Goal: Transaction & Acquisition: Purchase product/service

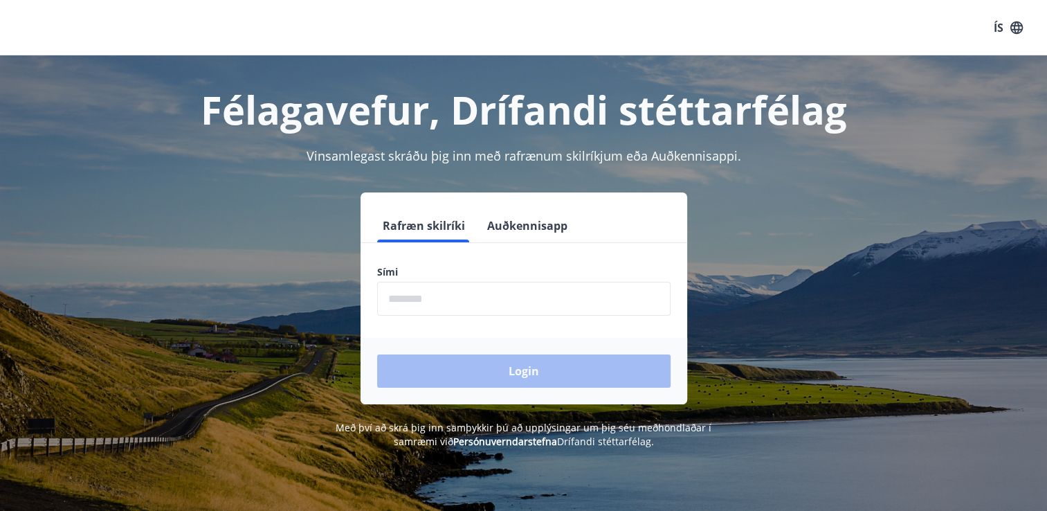
click at [482, 300] on input "phone" at bounding box center [523, 299] width 293 height 34
type input "********"
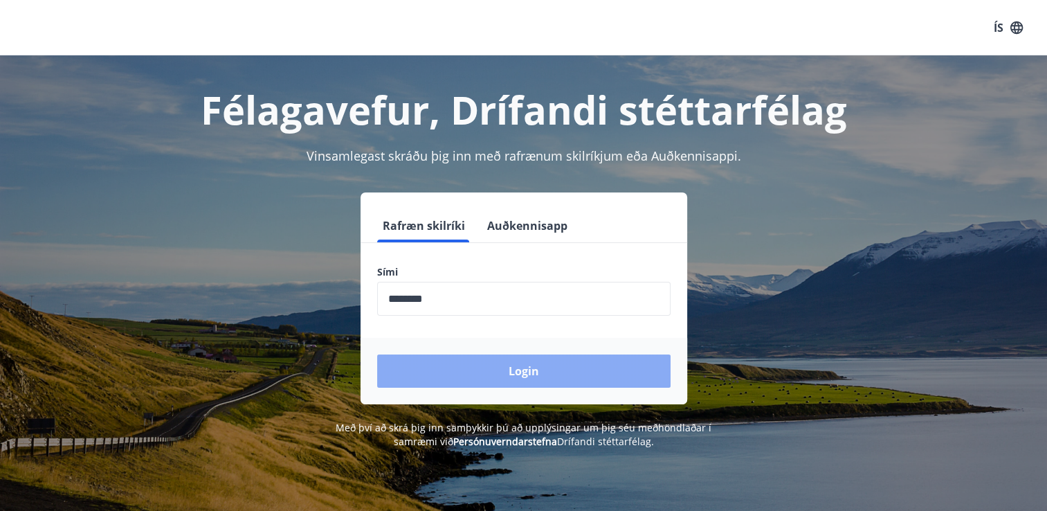
click at [537, 378] on button "Login" at bounding box center [523, 370] width 293 height 33
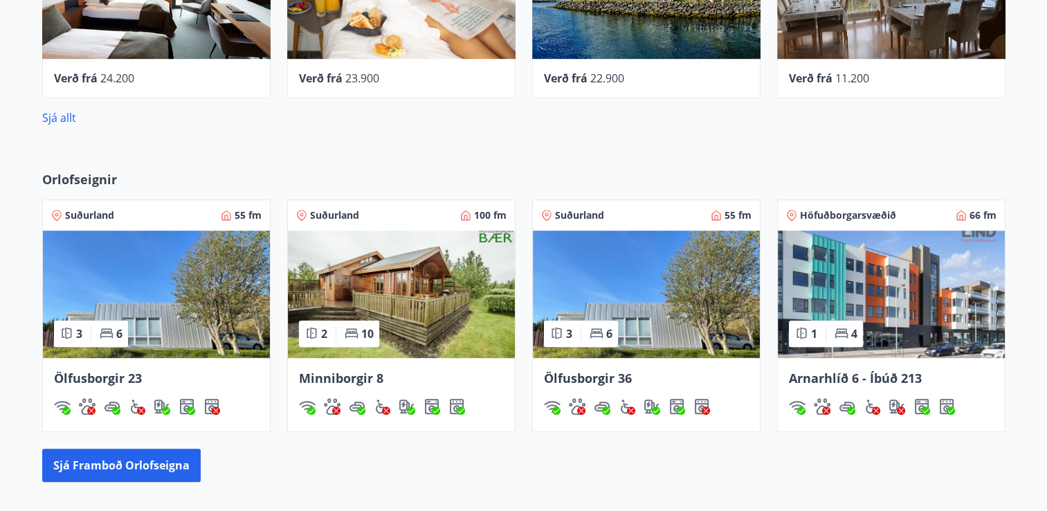
scroll to position [603, 0]
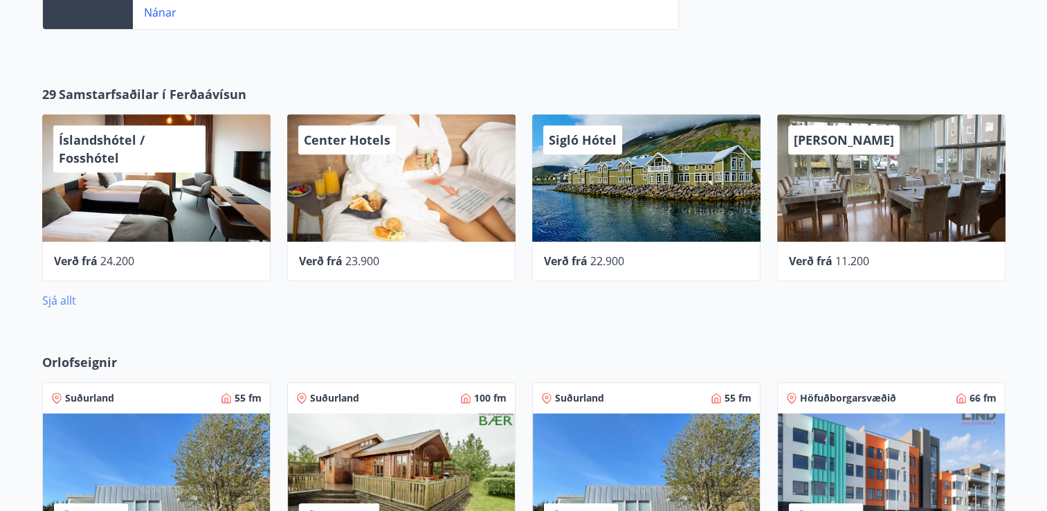
click at [56, 302] on link "Sjá allt" at bounding box center [59, 300] width 34 height 15
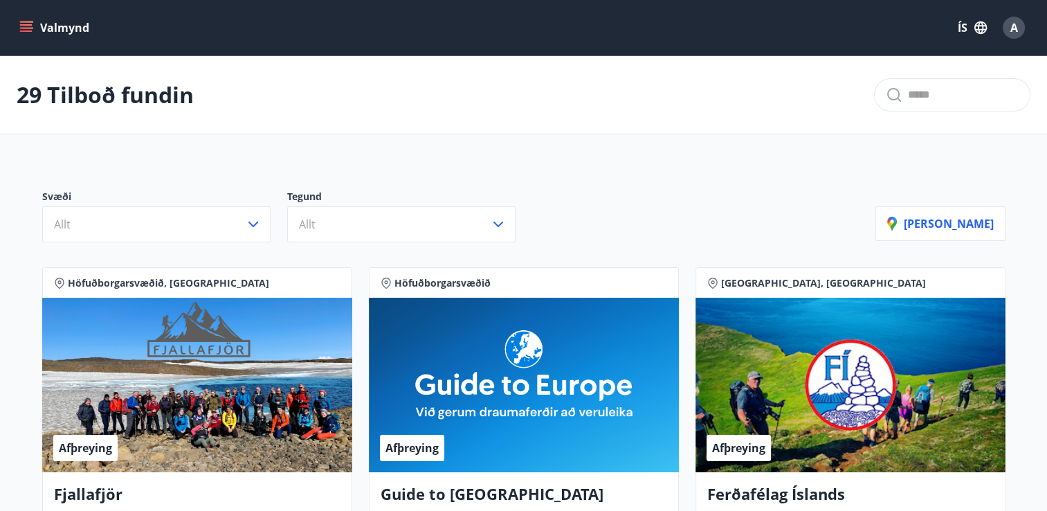
click at [22, 25] on icon "menu" at bounding box center [26, 24] width 12 height 1
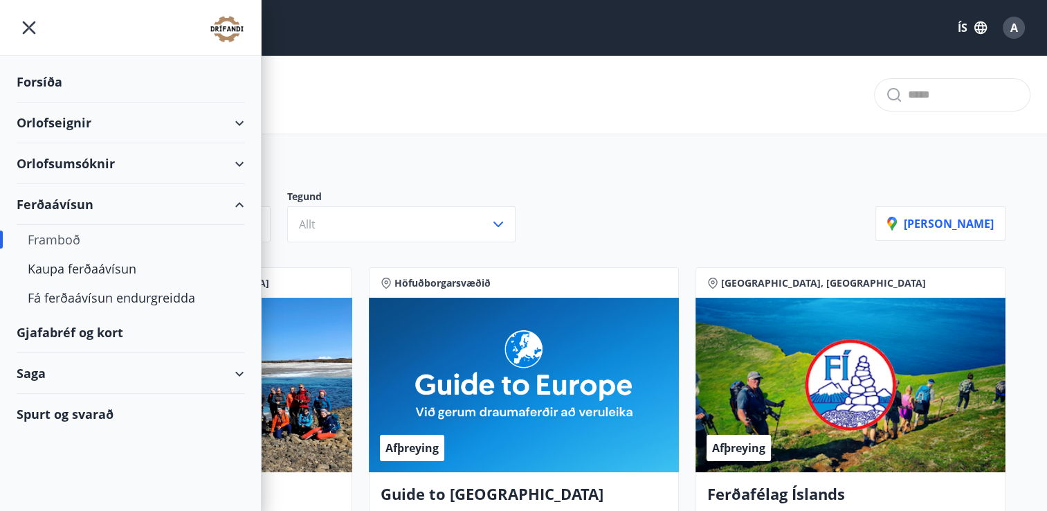
click at [73, 239] on div "Framboð" at bounding box center [131, 239] width 206 height 29
click at [73, 232] on div "Framboð" at bounding box center [131, 239] width 206 height 29
click at [84, 323] on div "Gjafabréf og kort" at bounding box center [131, 332] width 228 height 41
click at [76, 237] on div "Framboð" at bounding box center [131, 239] width 206 height 29
click at [83, 196] on div "Ferðaávísun" at bounding box center [131, 204] width 228 height 41
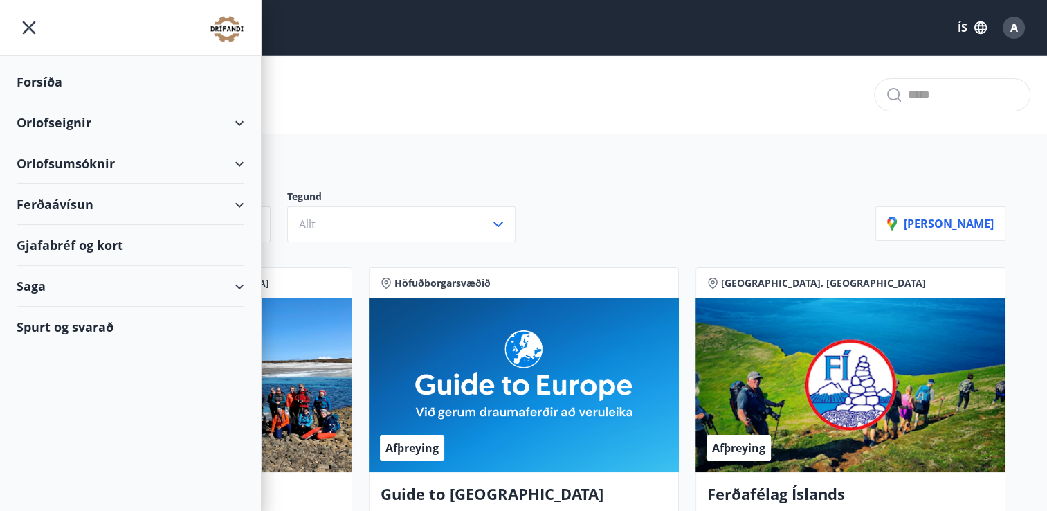
click at [232, 204] on div "Ferðaávísun" at bounding box center [131, 204] width 228 height 41
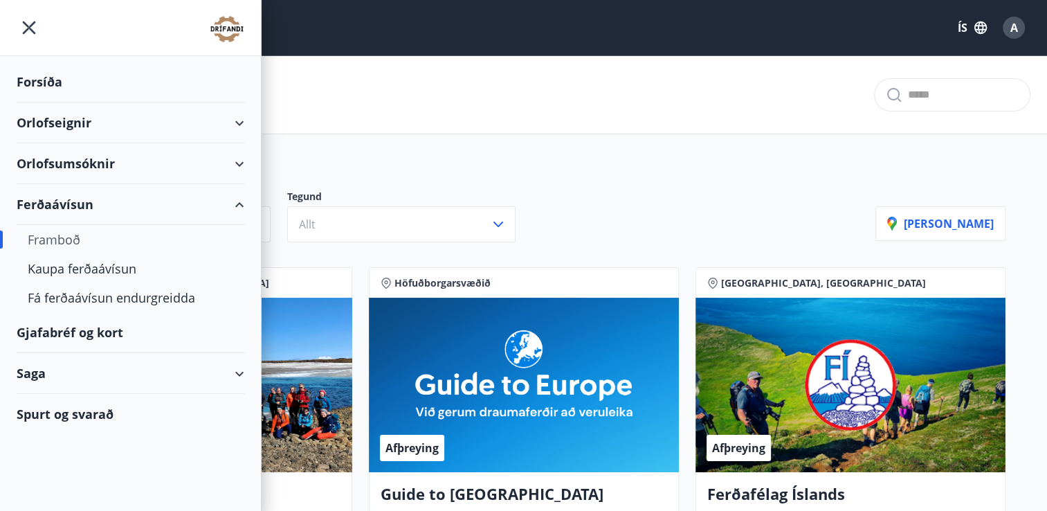
click at [65, 239] on div "Framboð" at bounding box center [131, 239] width 206 height 29
click at [116, 267] on div "Kaupa ferðaávísun" at bounding box center [131, 268] width 206 height 29
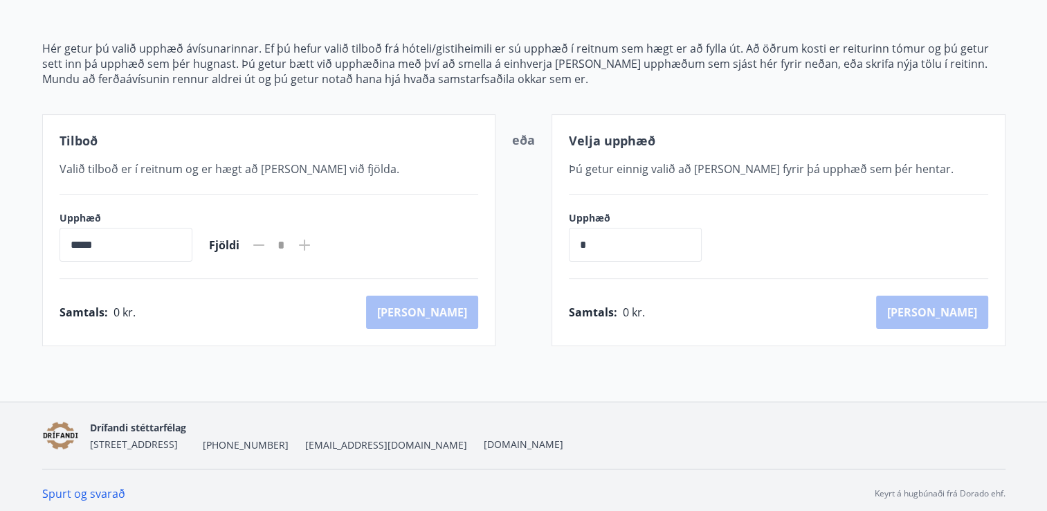
scroll to position [156, 0]
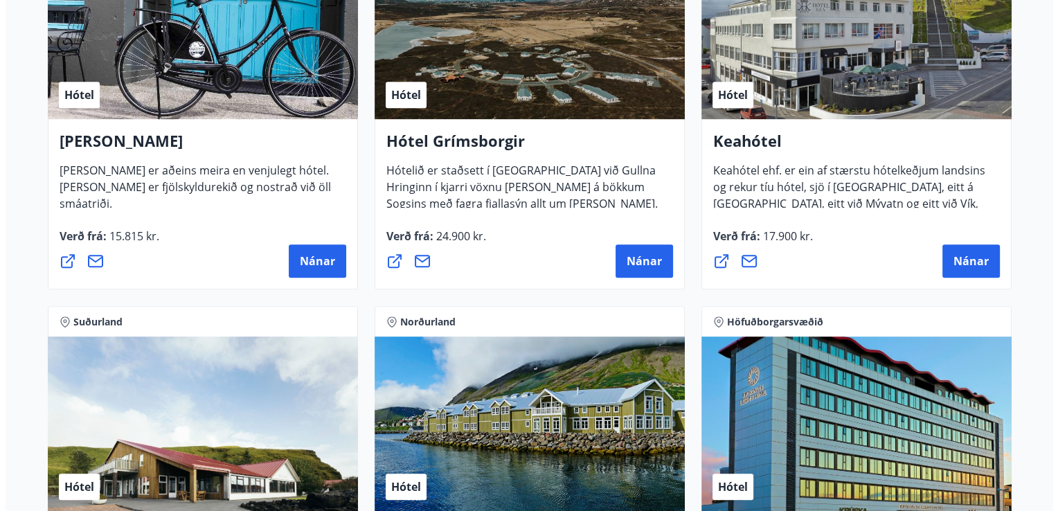
scroll to position [761, 0]
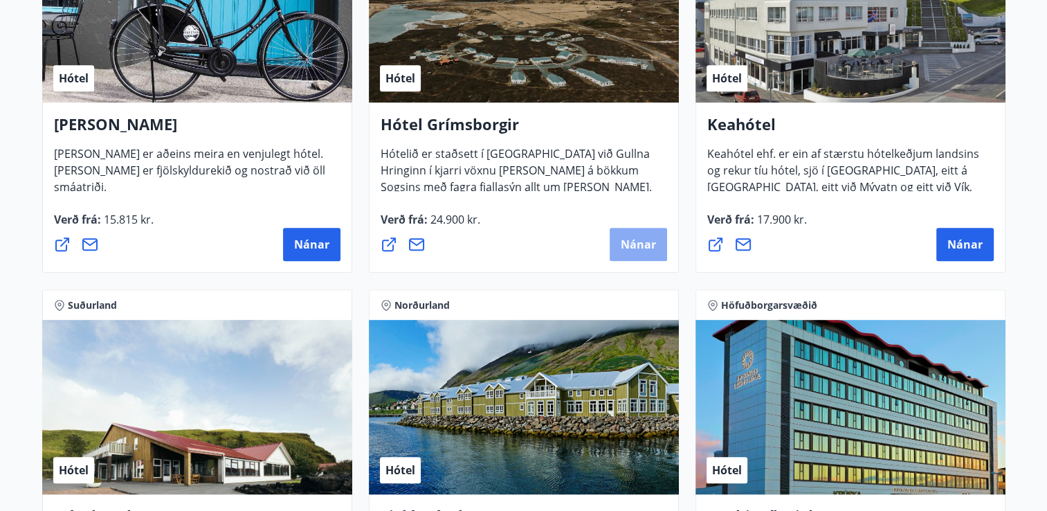
click at [617, 242] on button "Nánar" at bounding box center [638, 244] width 57 height 33
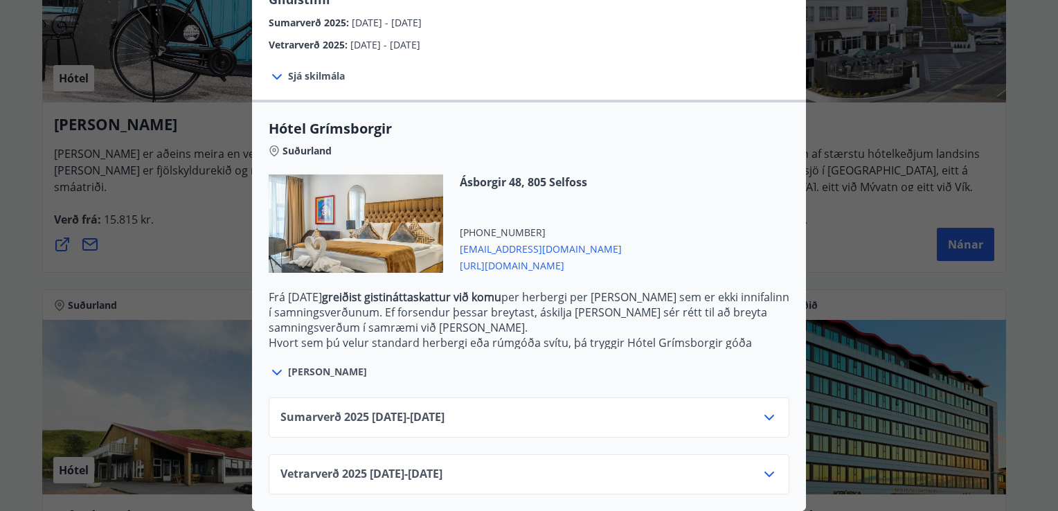
scroll to position [278, 0]
click at [761, 466] on icon at bounding box center [769, 474] width 17 height 17
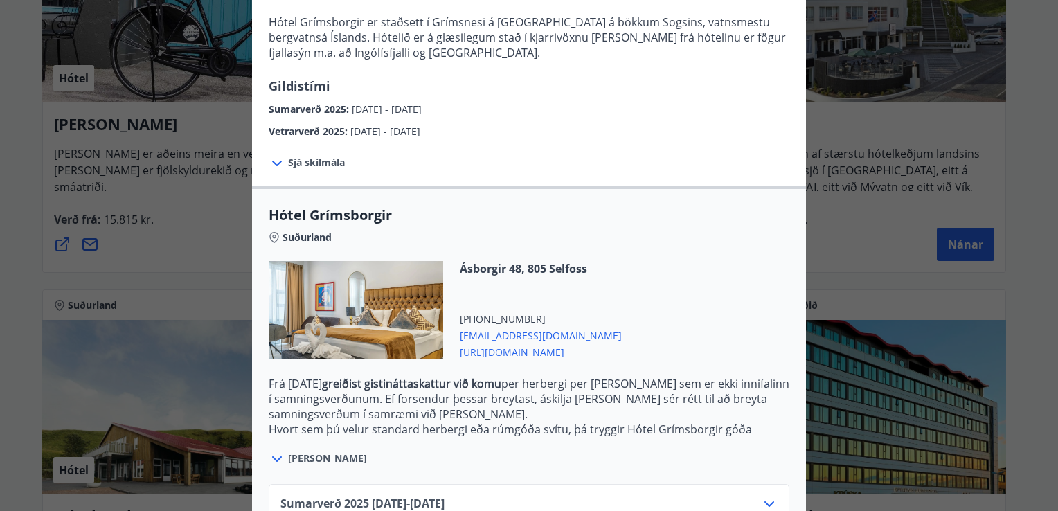
scroll to position [320, 0]
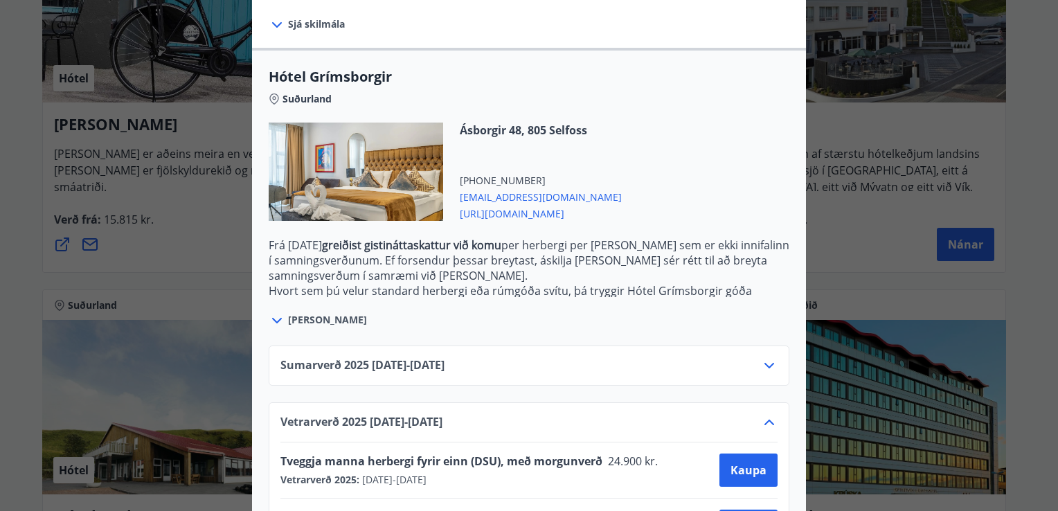
click at [278, 312] on icon at bounding box center [277, 320] width 17 height 17
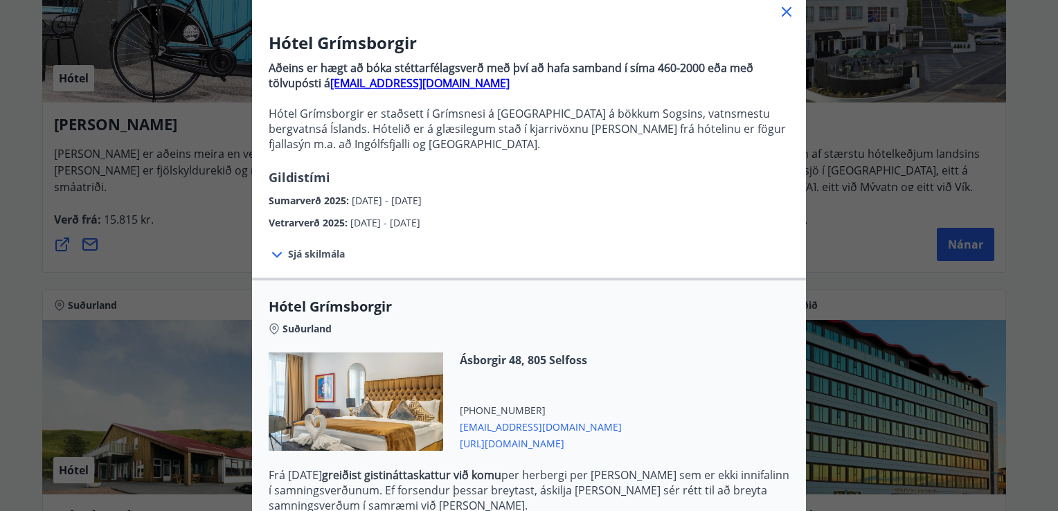
scroll to position [0, 0]
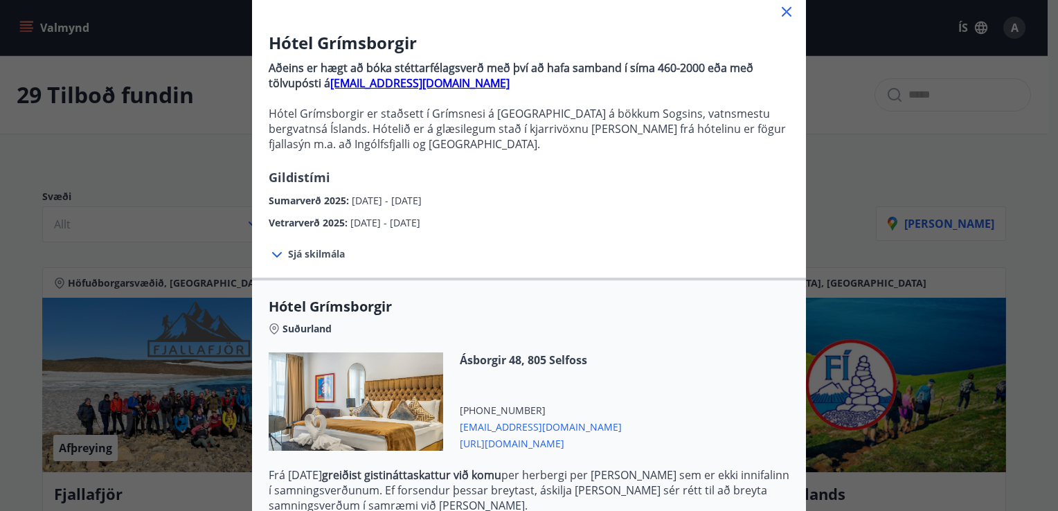
click at [778, 12] on icon at bounding box center [786, 11] width 17 height 17
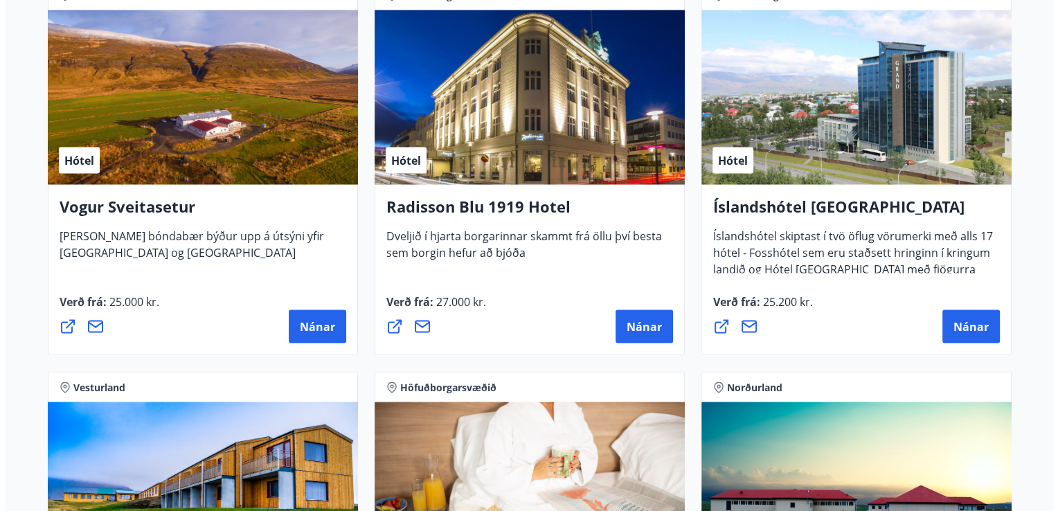
scroll to position [2618, 0]
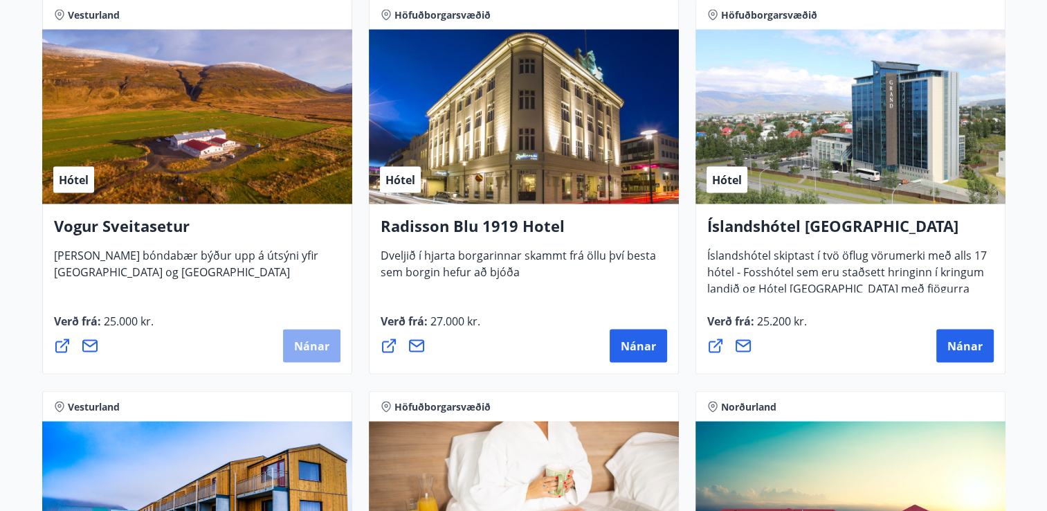
click at [324, 338] on span "Nánar" at bounding box center [311, 345] width 35 height 15
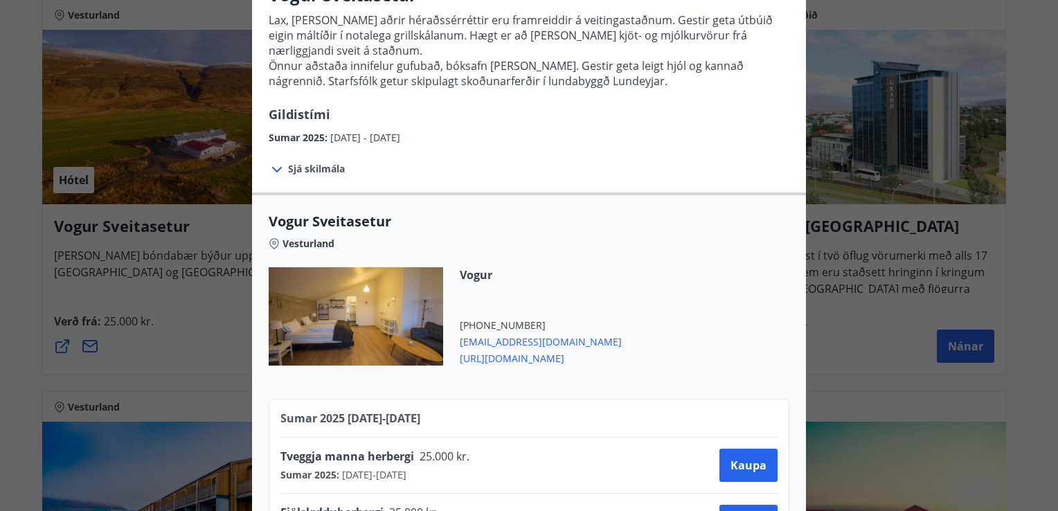
scroll to position [203, 0]
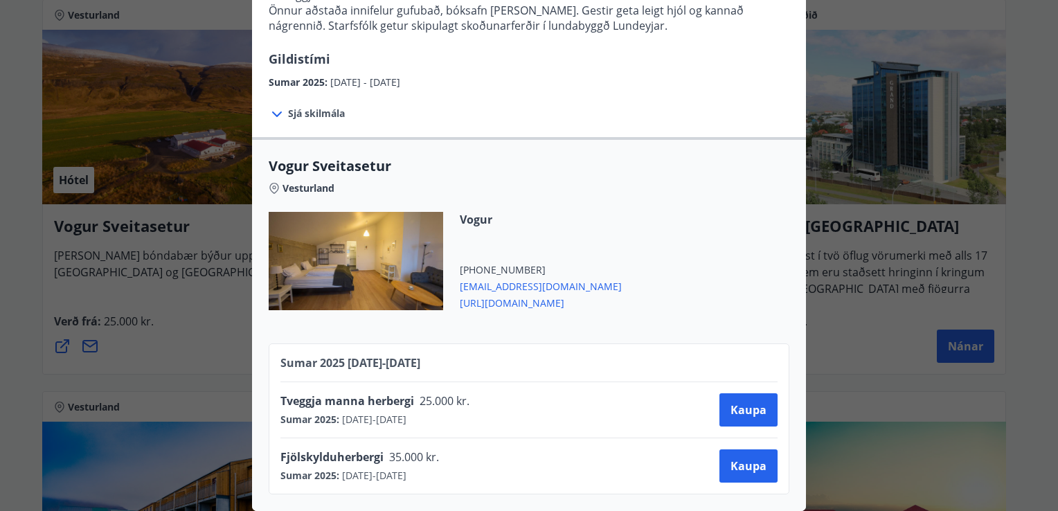
click at [491, 294] on span "[URL][DOMAIN_NAME]" at bounding box center [541, 301] width 162 height 17
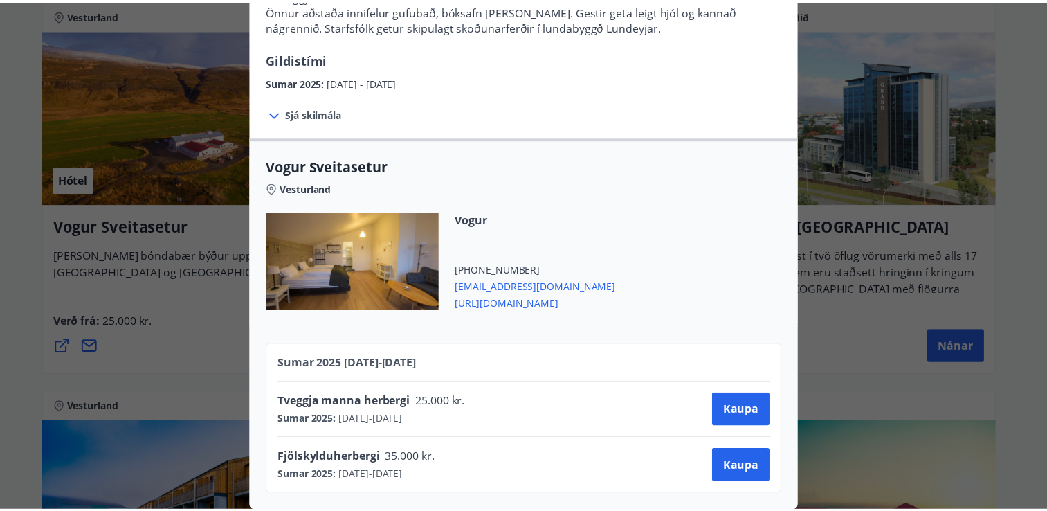
scroll to position [0, 0]
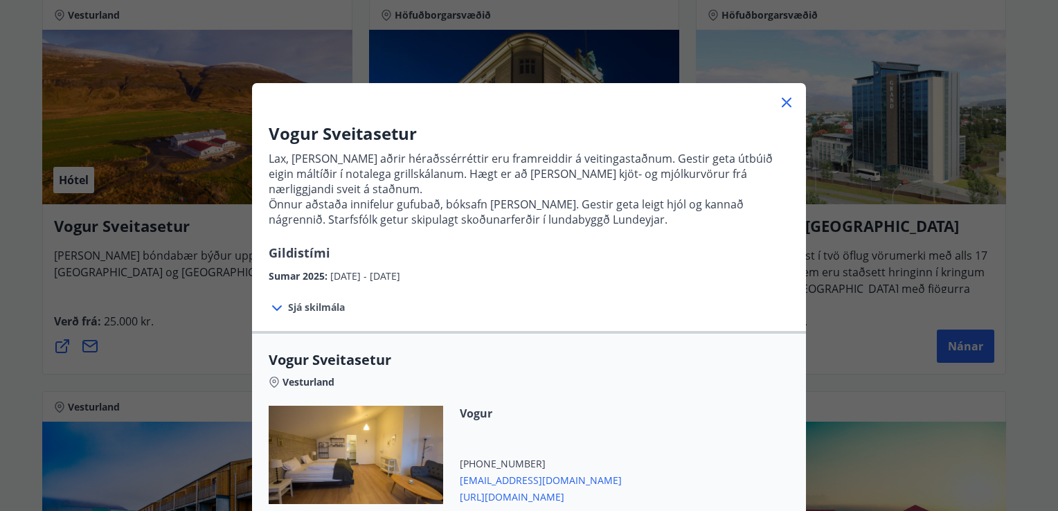
click at [780, 106] on icon at bounding box center [786, 102] width 17 height 17
